Goal: Transaction & Acquisition: Purchase product/service

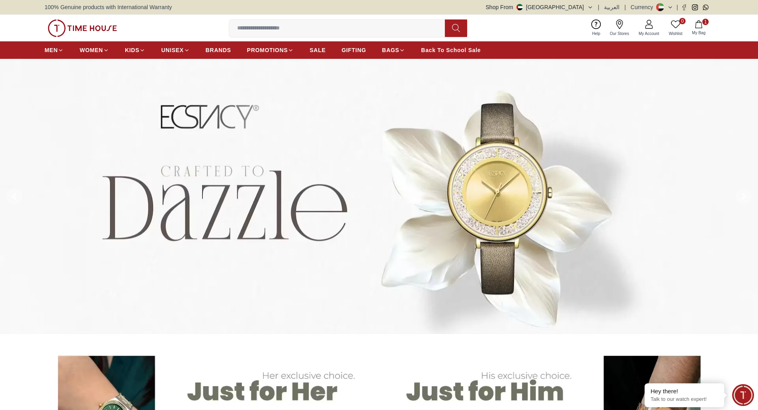
click at [82, 26] on img at bounding box center [82, 27] width 69 height 17
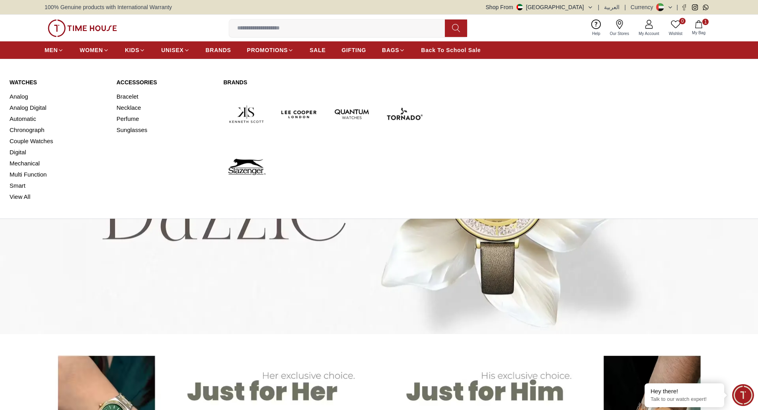
click at [28, 84] on link "Watches" at bounding box center [58, 82] width 97 height 8
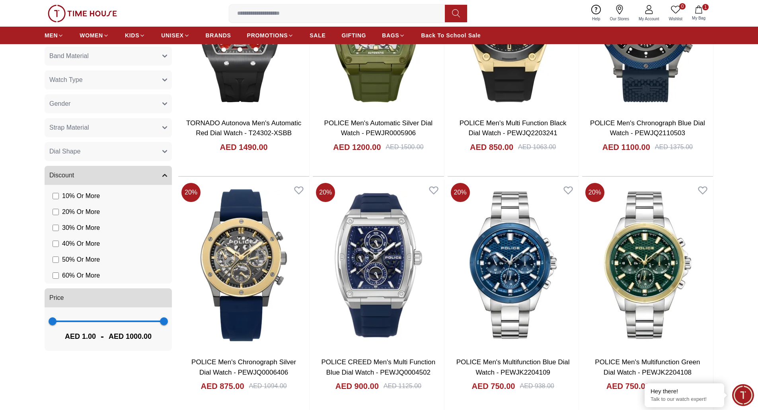
scroll to position [441, 0]
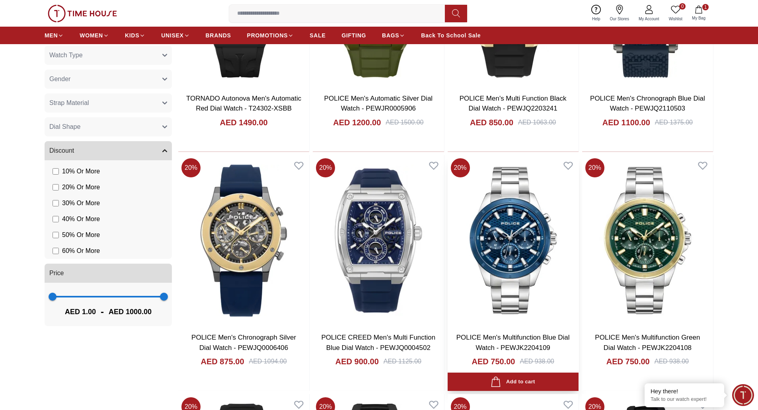
click at [516, 224] on img at bounding box center [512, 240] width 131 height 171
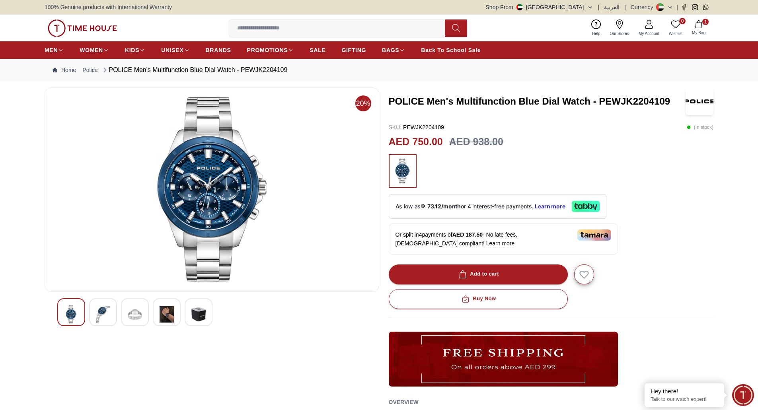
click at [200, 222] on img at bounding box center [211, 189] width 321 height 191
